Goal: Obtain resource: Download file/media

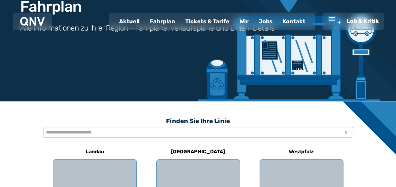
scroll to position [151, 0]
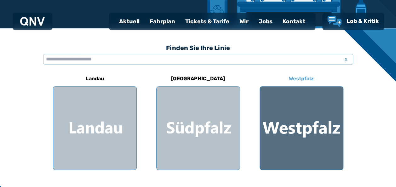
click at [308, 115] on div at bounding box center [301, 128] width 83 height 83
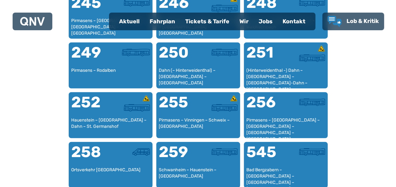
scroll to position [788, 0]
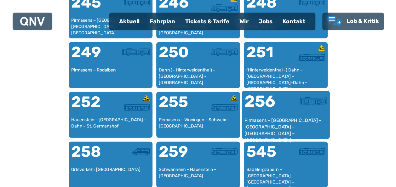
click at [286, 112] on div at bounding box center [306, 106] width 41 height 24
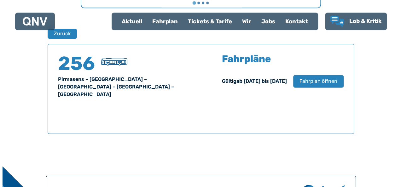
scroll to position [415, 0]
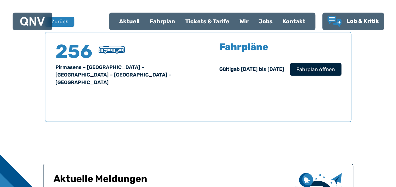
click at [309, 71] on span "Fahrplan öffnen" at bounding box center [315, 70] width 38 height 8
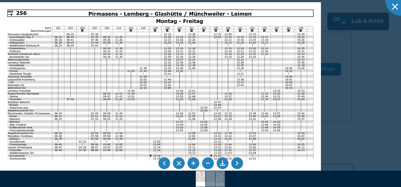
click at [239, 165] on li at bounding box center [237, 164] width 12 height 12
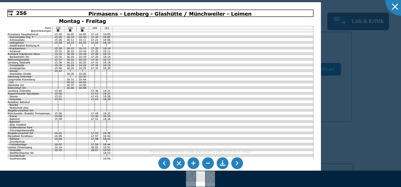
click at [164, 164] on li at bounding box center [164, 164] width 12 height 12
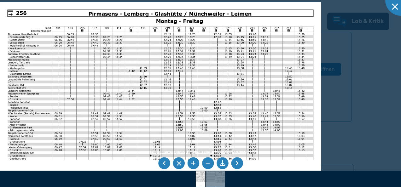
click at [222, 165] on li at bounding box center [222, 164] width 12 height 12
